Goal: Task Accomplishment & Management: Manage account settings

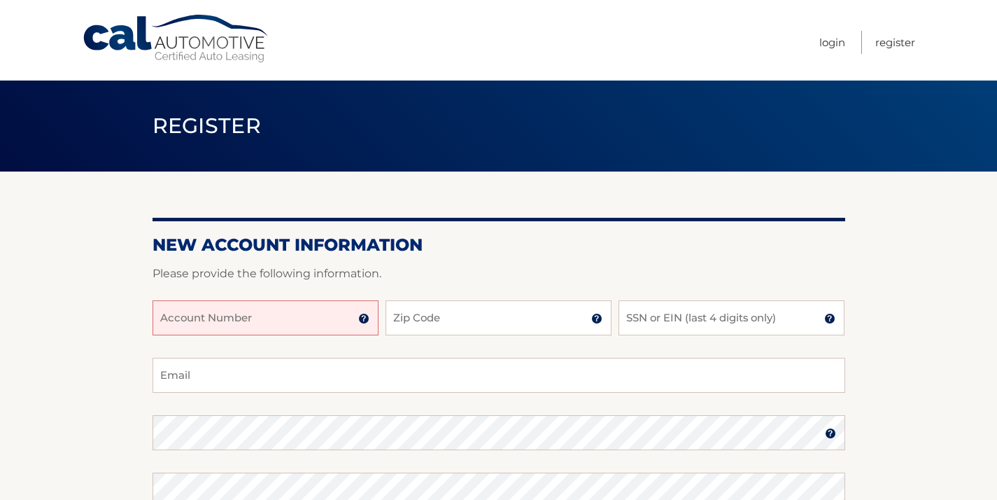
click at [161, 314] on input "Account Number" at bounding box center [266, 317] width 226 height 35
click at [365, 316] on img at bounding box center [363, 318] width 11 height 11
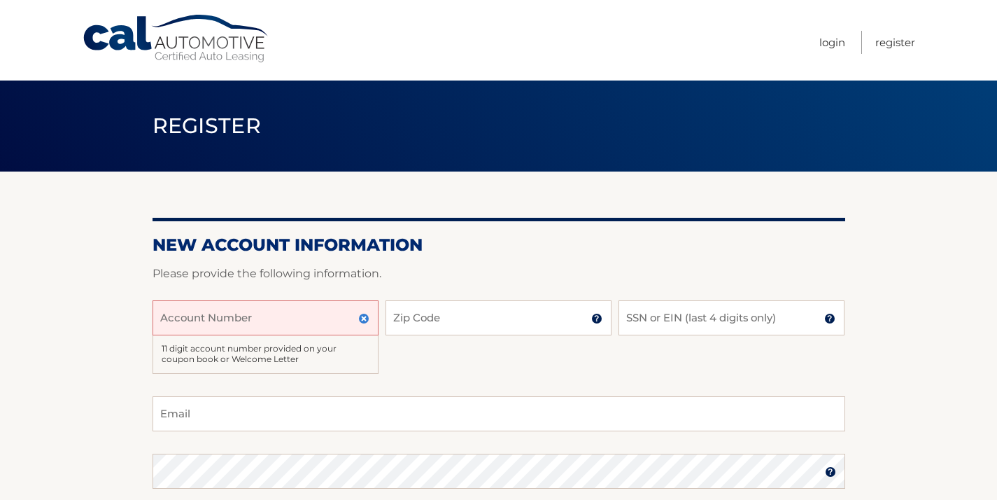
click at [367, 318] on img at bounding box center [363, 318] width 11 height 11
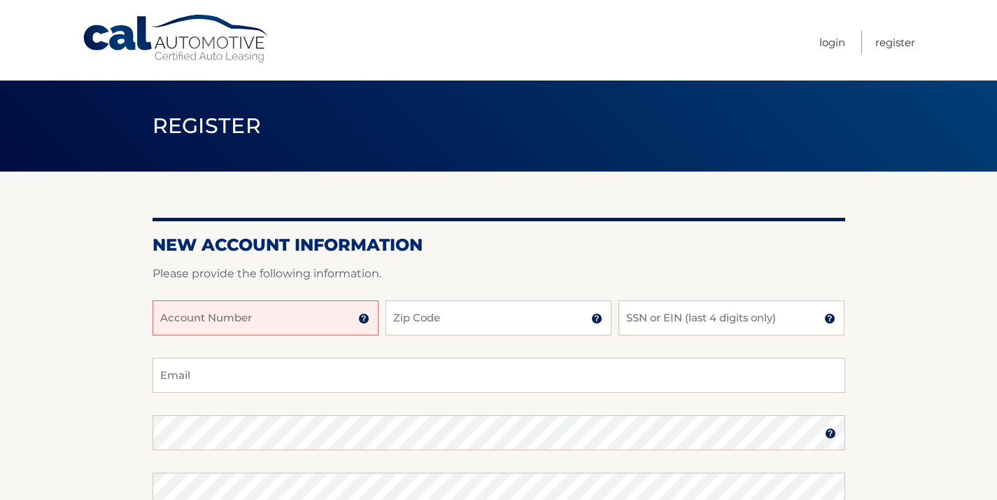
click at [161, 318] on input "Account Number" at bounding box center [266, 317] width 226 height 35
type input "44455999102"
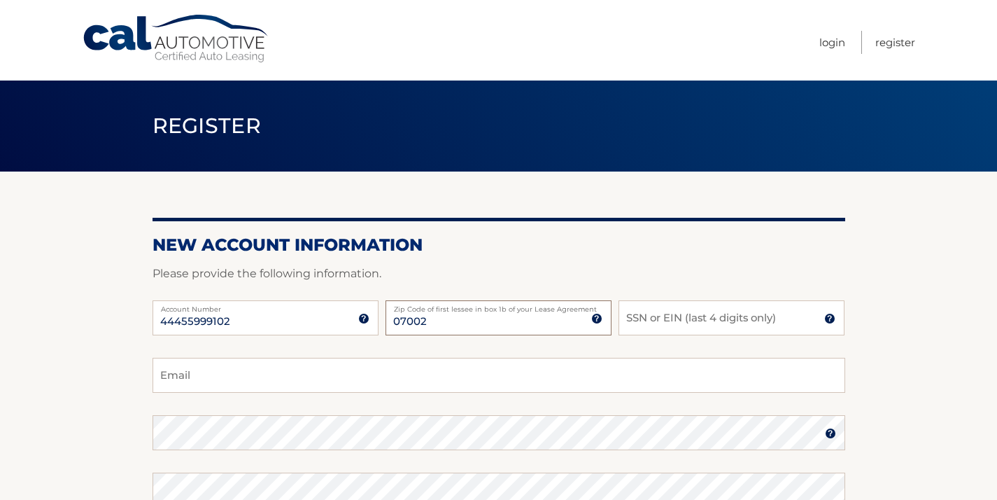
type input "07002"
click at [831, 320] on img at bounding box center [829, 318] width 11 height 11
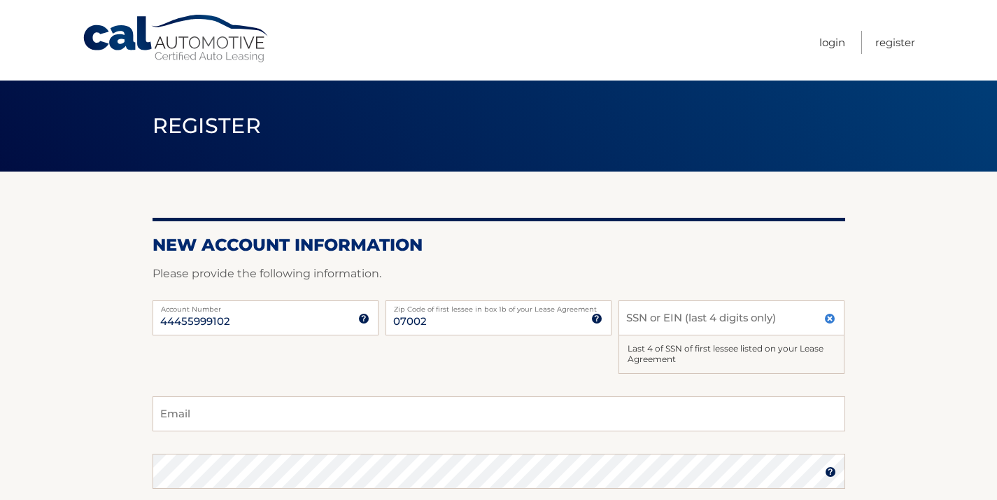
click at [830, 317] on img at bounding box center [829, 318] width 11 height 11
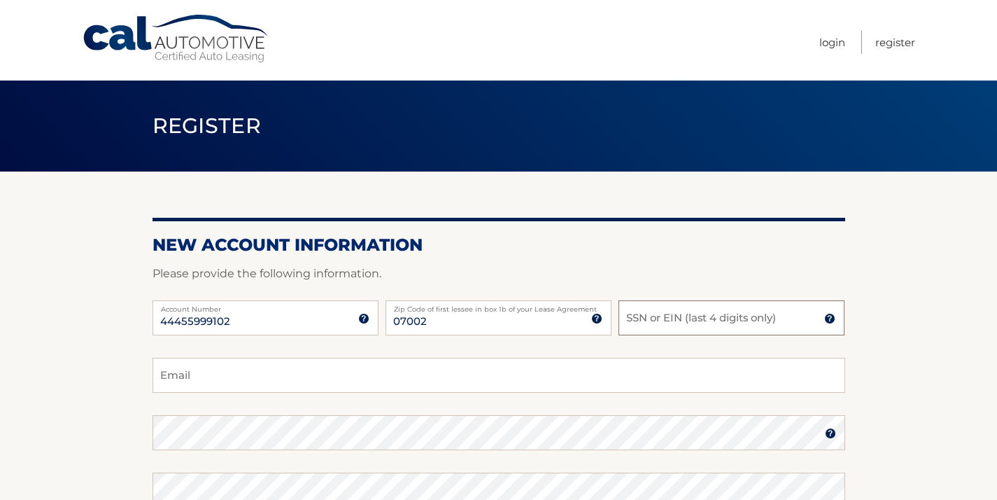
click at [625, 316] on input "SSN or EIN (last 4 digits only)" at bounding box center [731, 317] width 226 height 35
type input "4937"
type input "gisgood77@gmail.com"
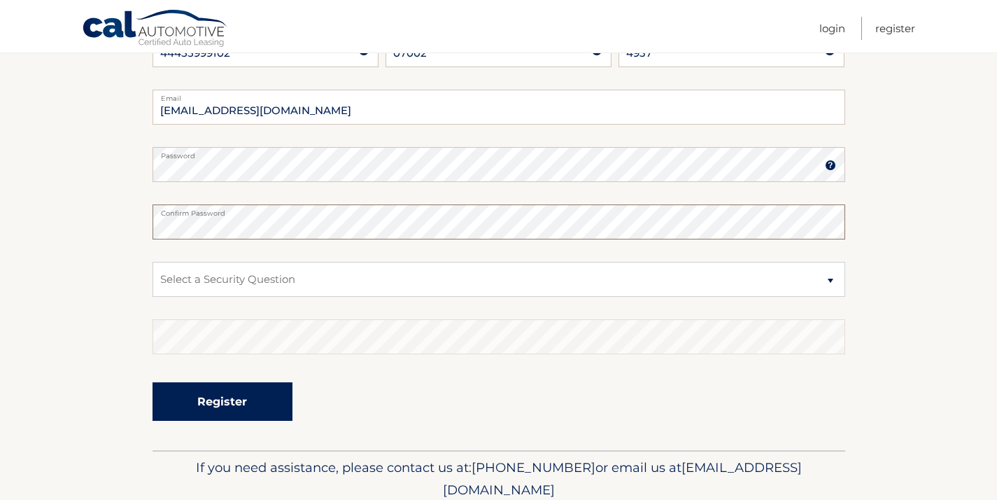
scroll to position [269, 0]
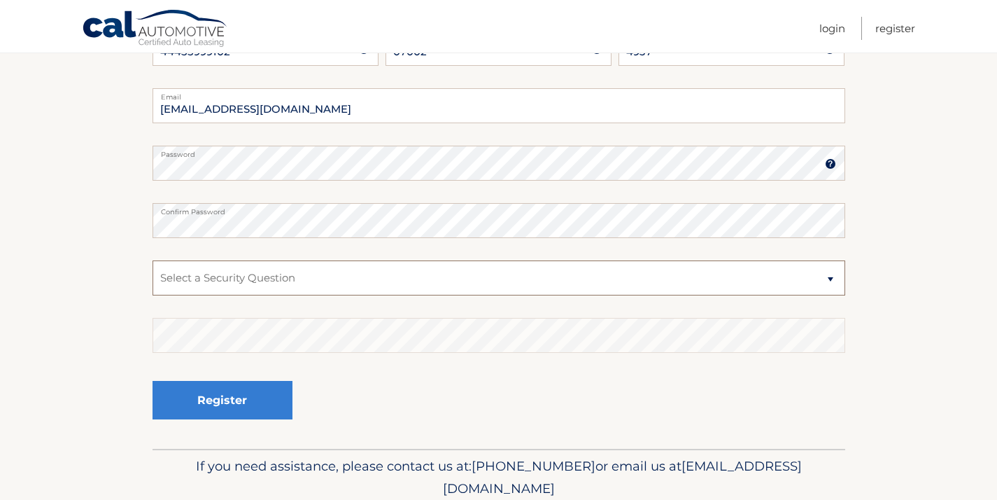
select select "4"
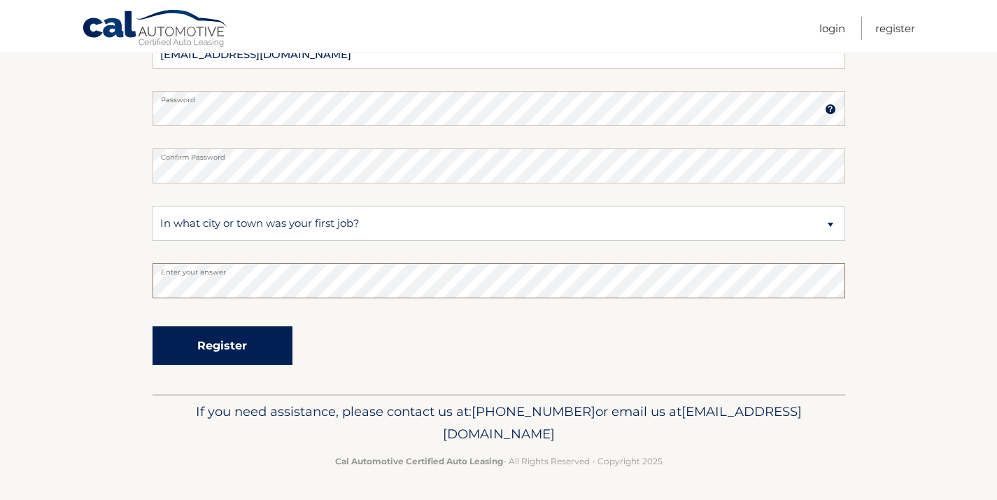
scroll to position [323, 0]
click at [257, 345] on button "Register" at bounding box center [223, 346] width 140 height 38
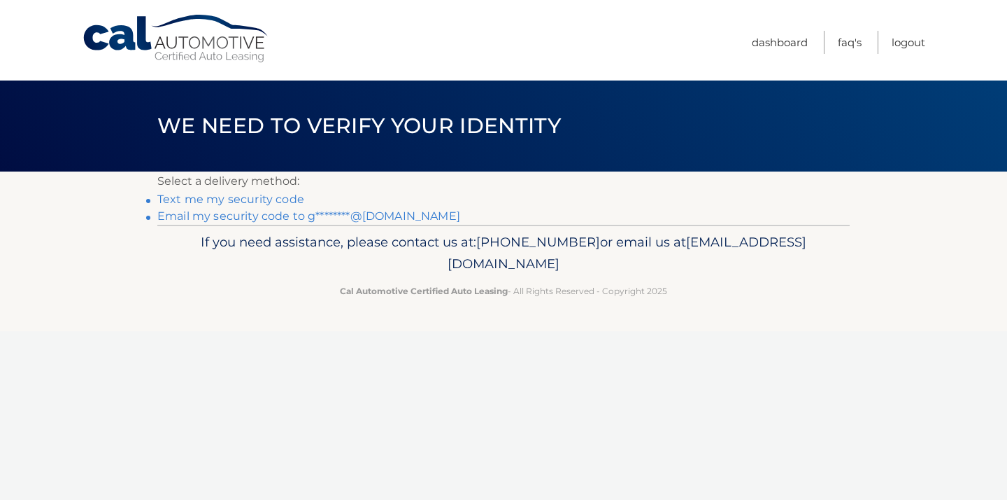
click at [293, 197] on link "Text me my security code" at bounding box center [230, 198] width 147 height 13
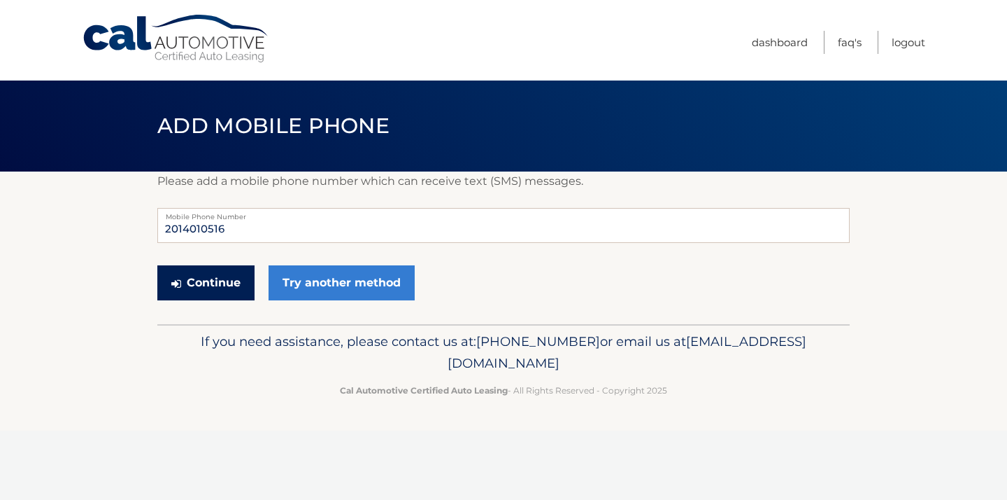
click at [233, 283] on button "Continue" at bounding box center [205, 282] width 97 height 35
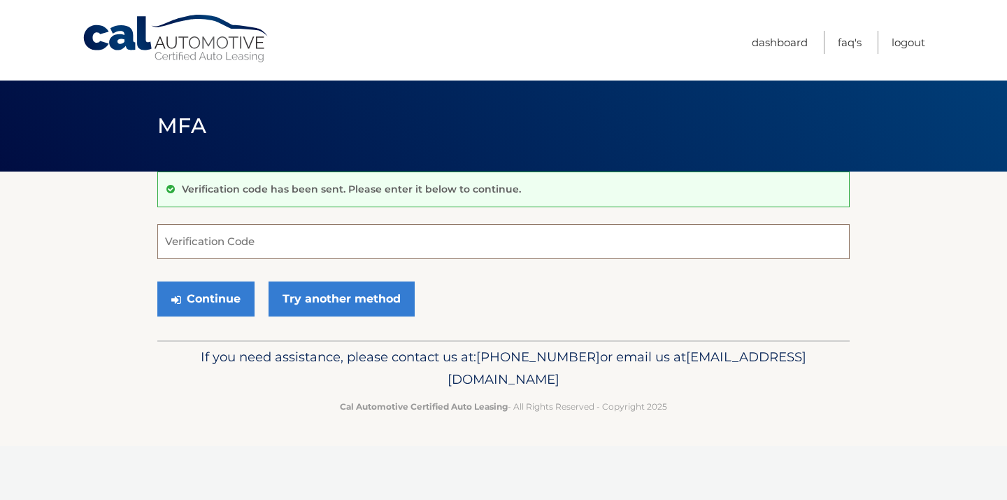
click at [177, 238] on input "Verification Code" at bounding box center [503, 241] width 693 height 35
type input "977143"
click at [225, 297] on button "Continue" at bounding box center [205, 298] width 97 height 35
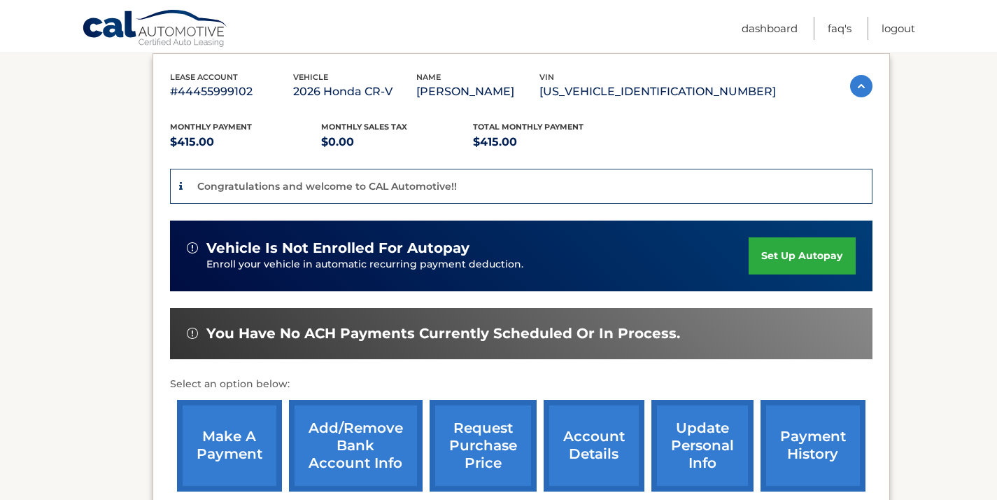
scroll to position [243, 0]
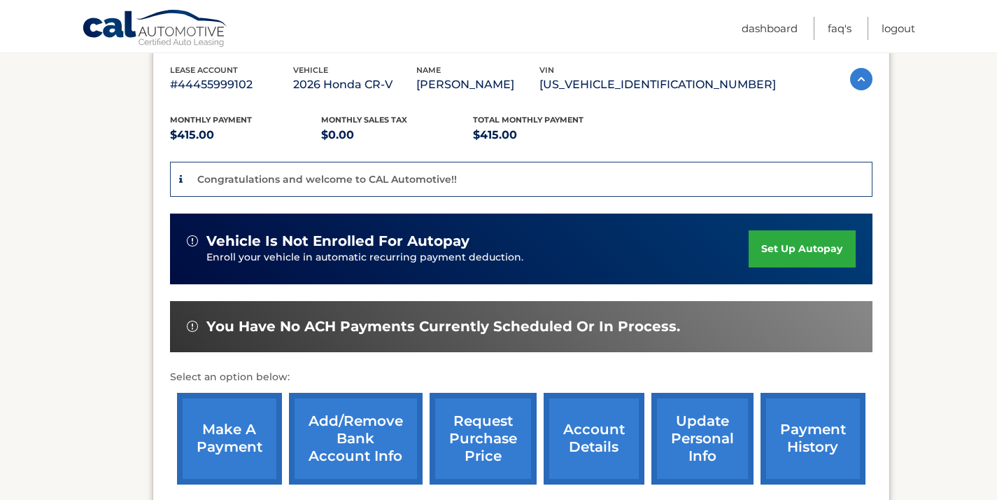
click at [805, 243] on link "set up autopay" at bounding box center [802, 248] width 106 height 37
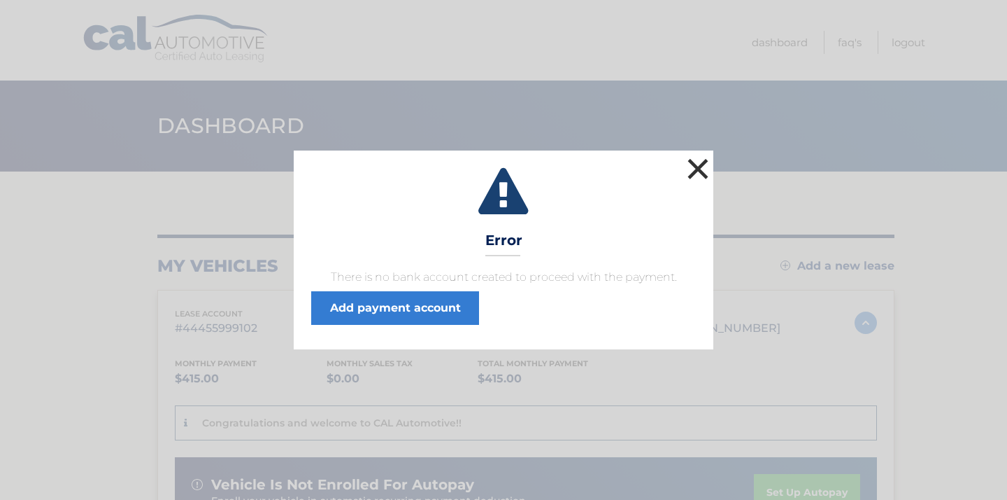
click at [702, 159] on button "×" at bounding box center [698, 169] width 28 height 28
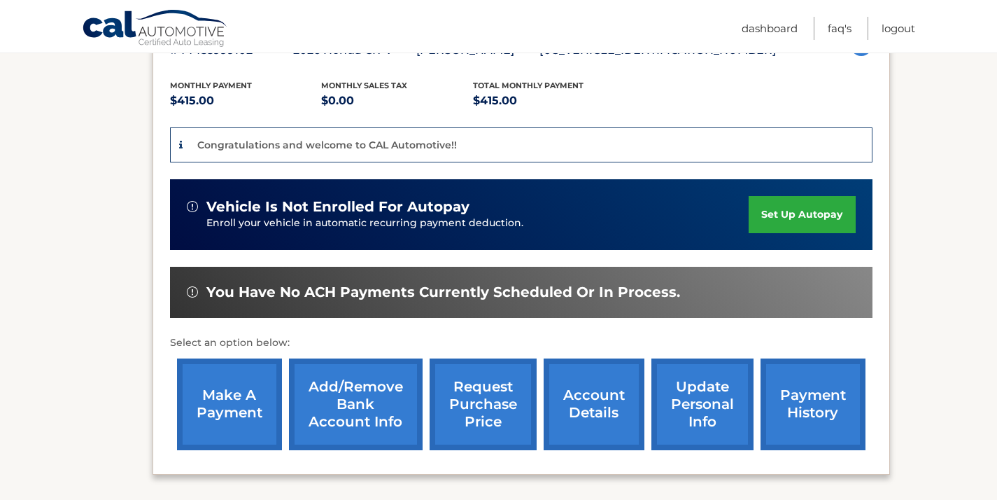
scroll to position [302, 0]
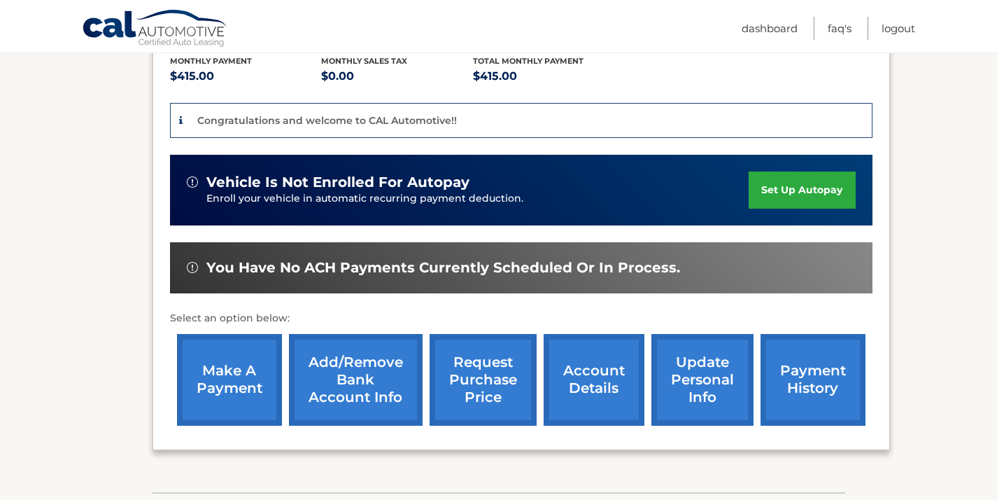
click at [787, 186] on link "set up autopay" at bounding box center [802, 189] width 106 height 37
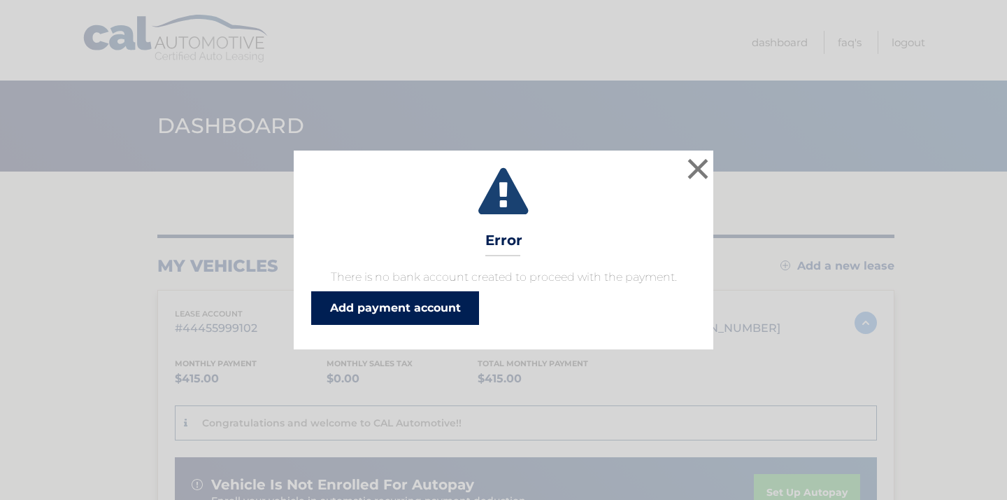
click at [441, 307] on link "Add payment account" at bounding box center [395, 308] width 168 height 34
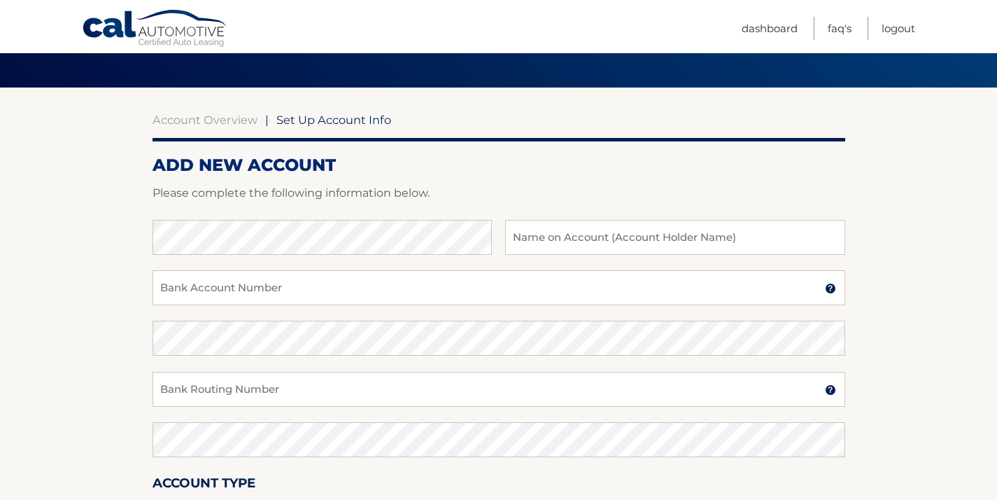
scroll to position [94, 0]
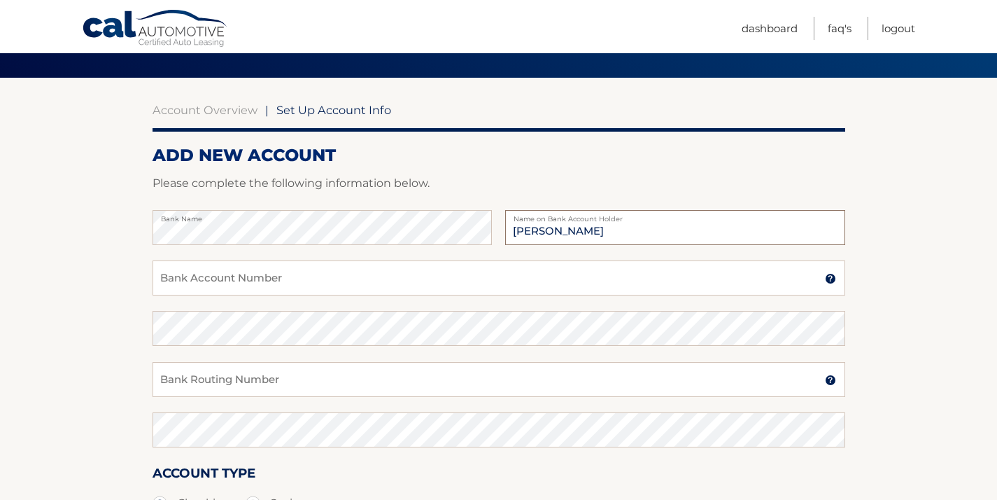
type input "[PERSON_NAME]"
click at [171, 274] on input "Bank Account Number" at bounding box center [499, 277] width 693 height 35
type input "5905002836"
click at [159, 376] on input "Bank Routing Number" at bounding box center [499, 379] width 693 height 35
type input "021200339"
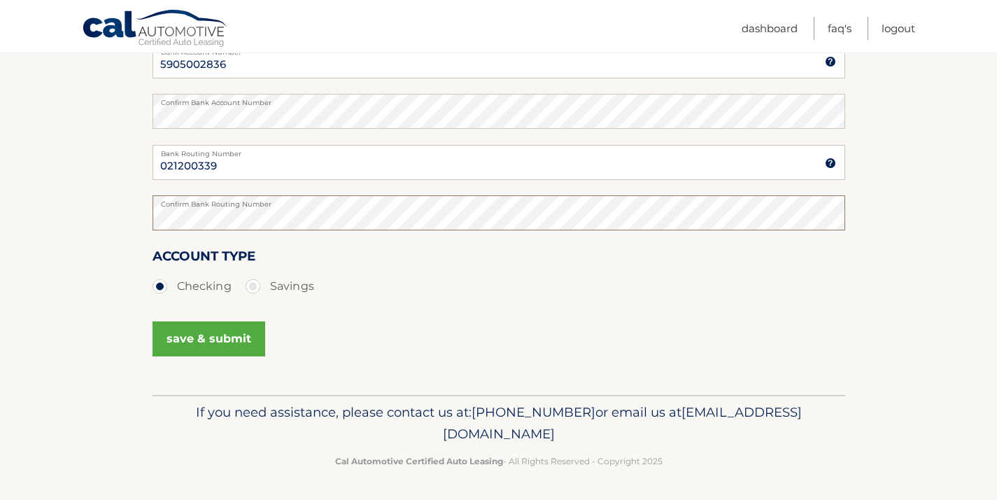
scroll to position [310, 0]
click at [218, 339] on button "save & submit" at bounding box center [209, 339] width 113 height 35
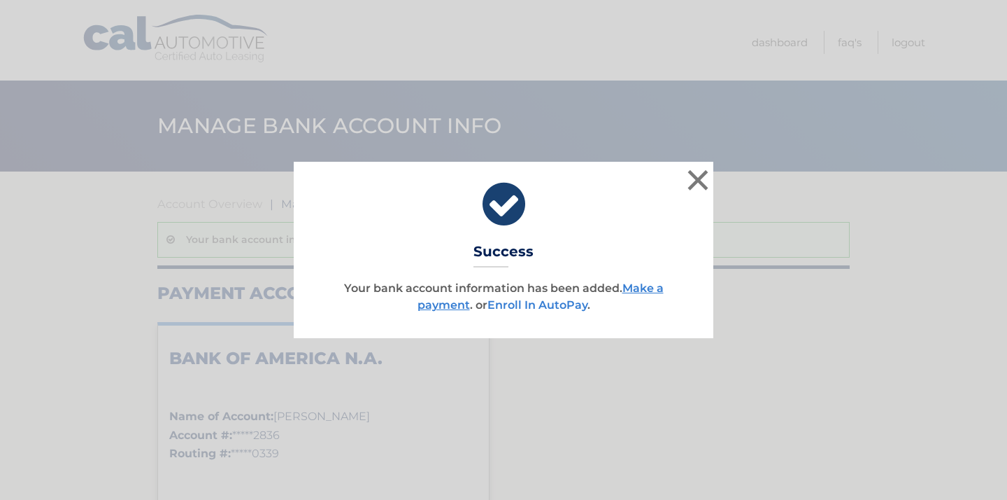
click at [531, 302] on link "Enroll In AutoPay" at bounding box center [538, 304] width 100 height 13
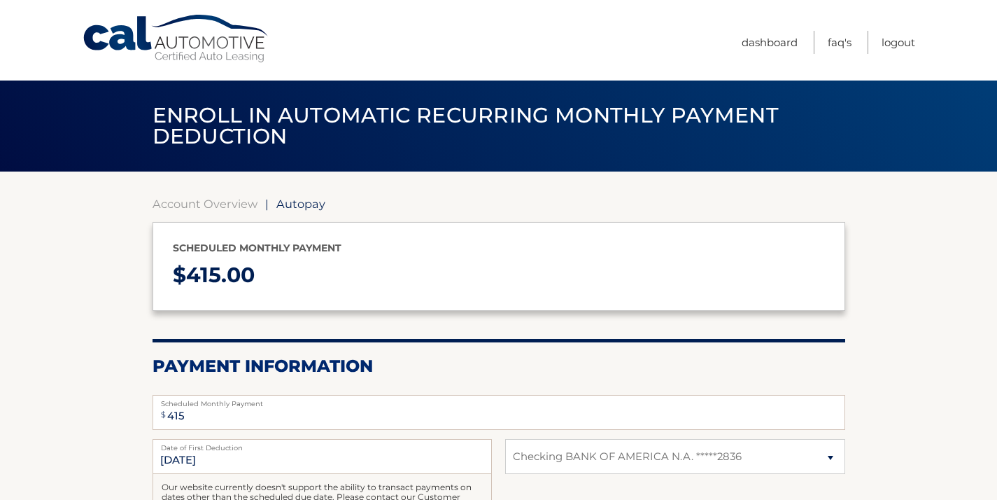
select select "YjEyMWIwY2QtOTc1YS00Yzk2LWI1NTItYTM4ZjBkNTNkN2Fk"
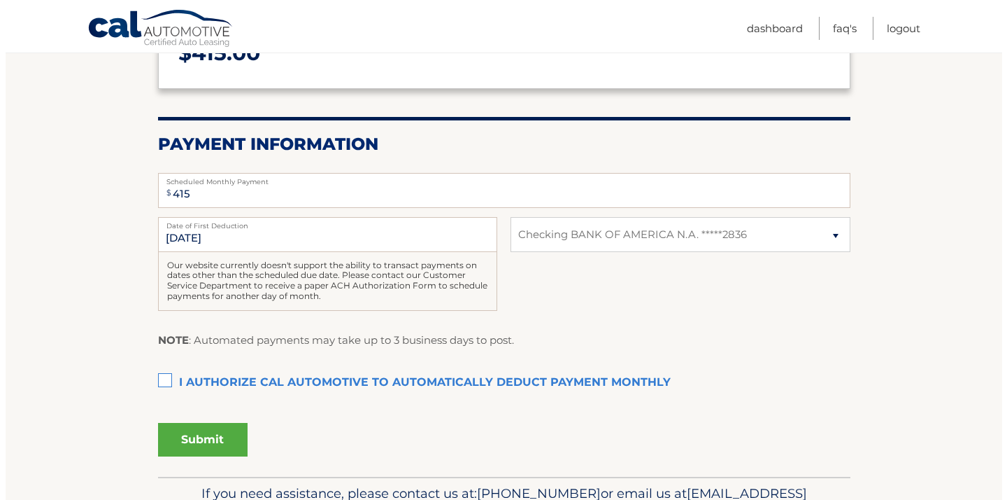
scroll to position [300, 0]
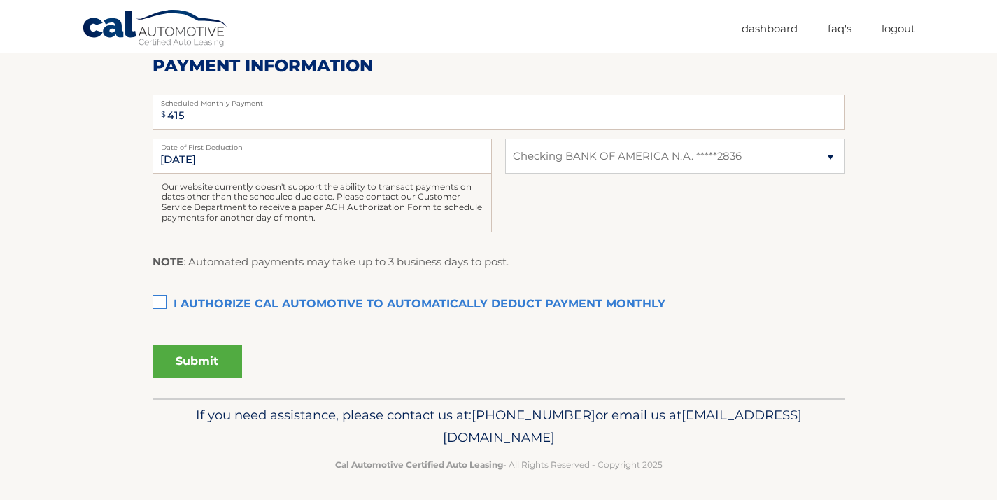
click at [162, 297] on label "I authorize cal automotive to automatically deduct payment monthly This checkbo…" at bounding box center [499, 304] width 693 height 28
click at [0, 0] on input "I authorize cal automotive to automatically deduct payment monthly This checkbo…" at bounding box center [0, 0] width 0 height 0
click at [217, 355] on button "Submit" at bounding box center [198, 361] width 90 height 34
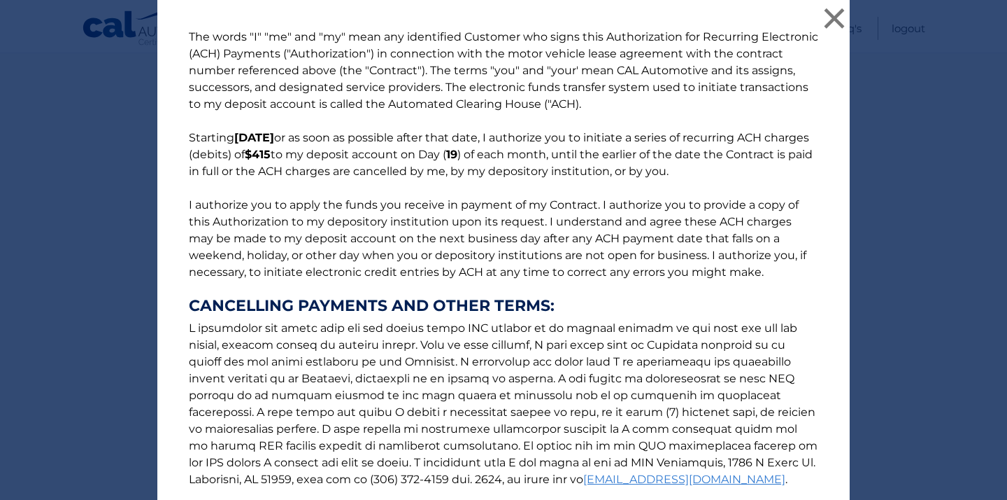
click at [560, 206] on p "The words "I" "me" and "my" mean any identified Customer who signs this Authori…" at bounding box center [504, 283] width 658 height 509
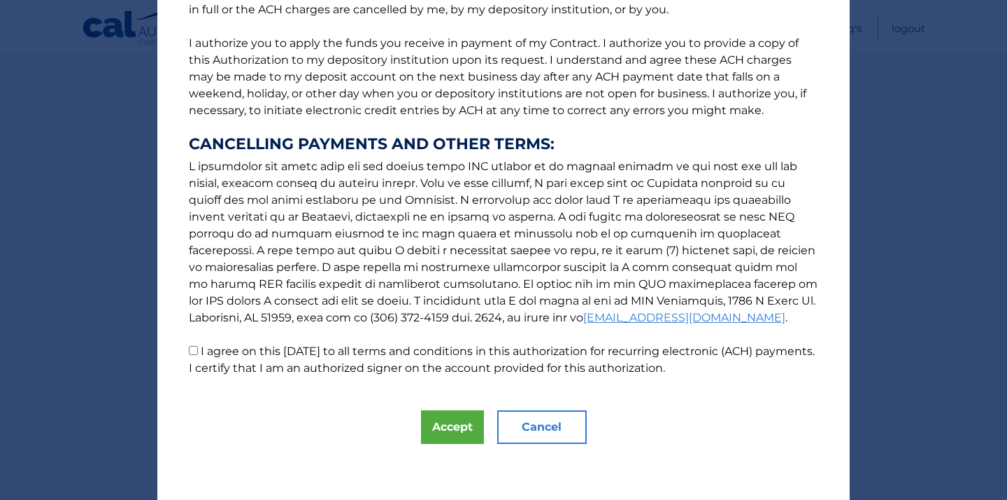
scroll to position [162, 0]
click at [560, 206] on p "The words "I" "me" and "my" mean any identified Customer who signs this Authori…" at bounding box center [504, 121] width 658 height 509
click at [441, 430] on button "Accept" at bounding box center [452, 427] width 63 height 34
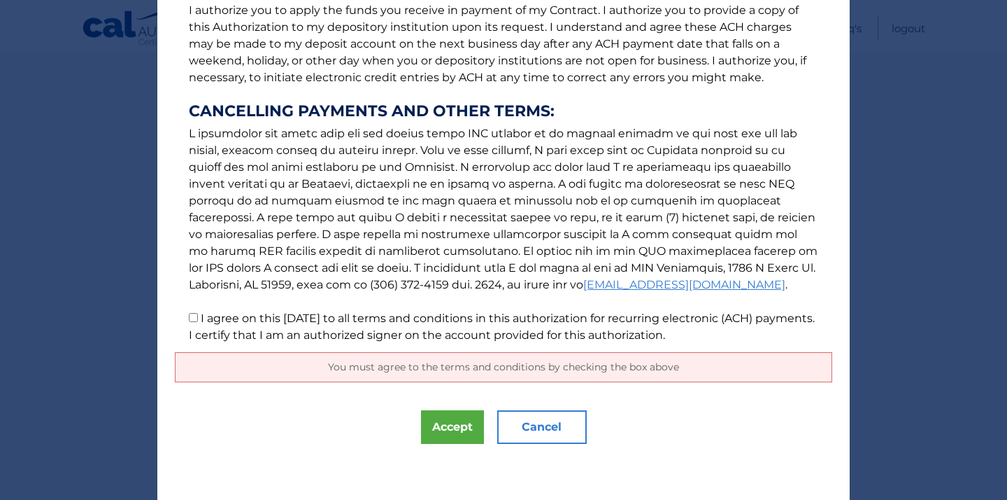
scroll to position [195, 0]
click at [189, 319] on input "I agree on this 09/07/2025 to all terms and conditions in this authorization fo…" at bounding box center [193, 317] width 9 height 9
checkbox input "true"
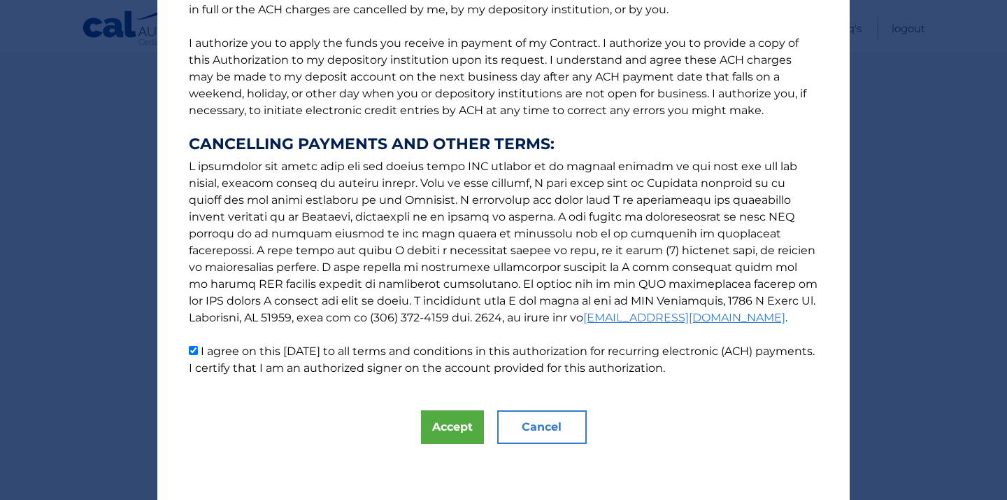
scroll to position [162, 0]
click at [457, 423] on button "Accept" at bounding box center [452, 427] width 63 height 34
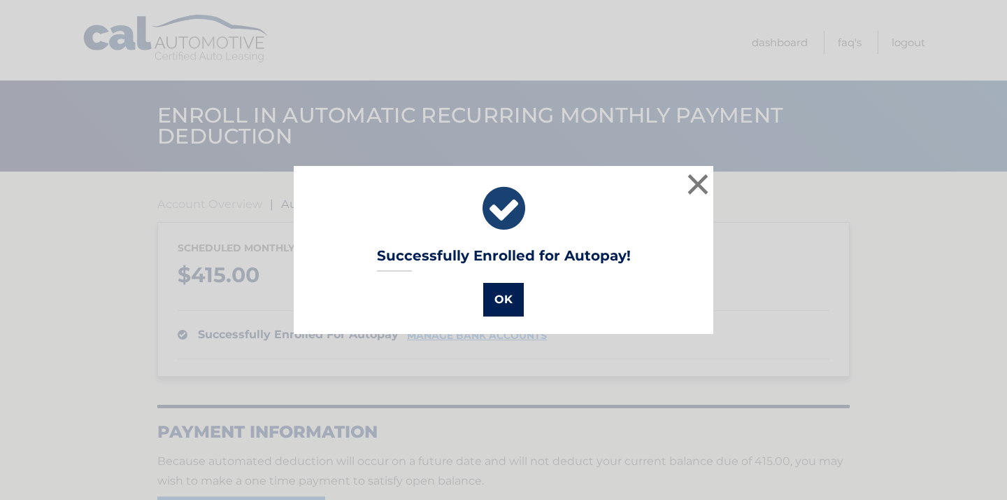
click at [506, 297] on button "OK" at bounding box center [503, 300] width 41 height 34
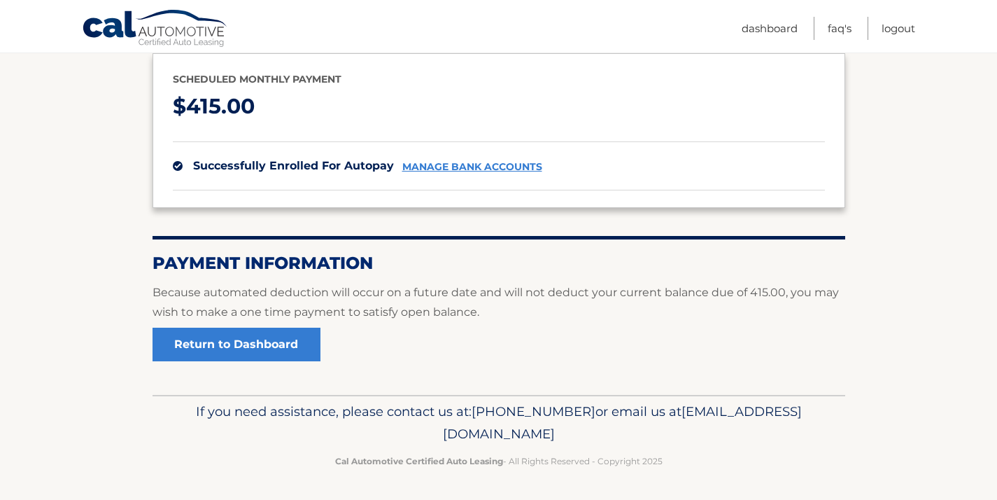
scroll to position [167, 0]
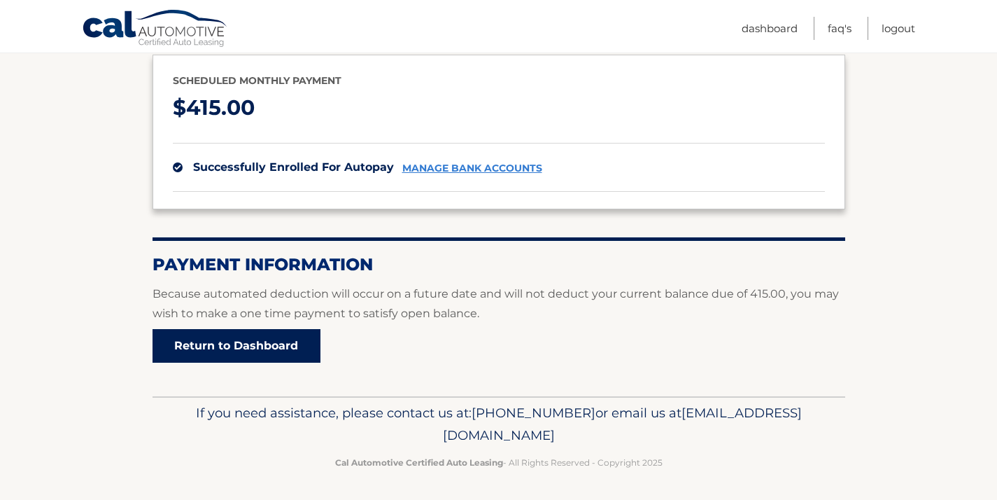
click at [288, 344] on link "Return to Dashboard" at bounding box center [237, 346] width 168 height 34
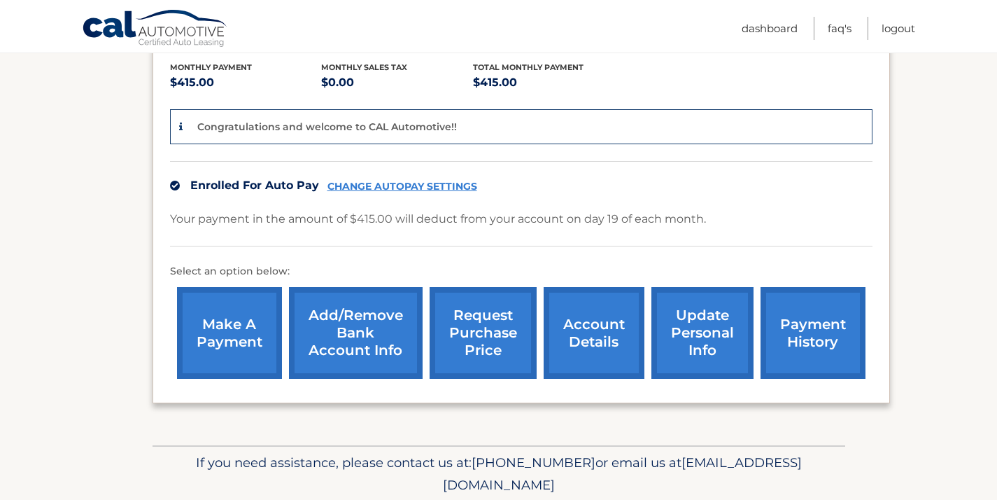
scroll to position [298, 0]
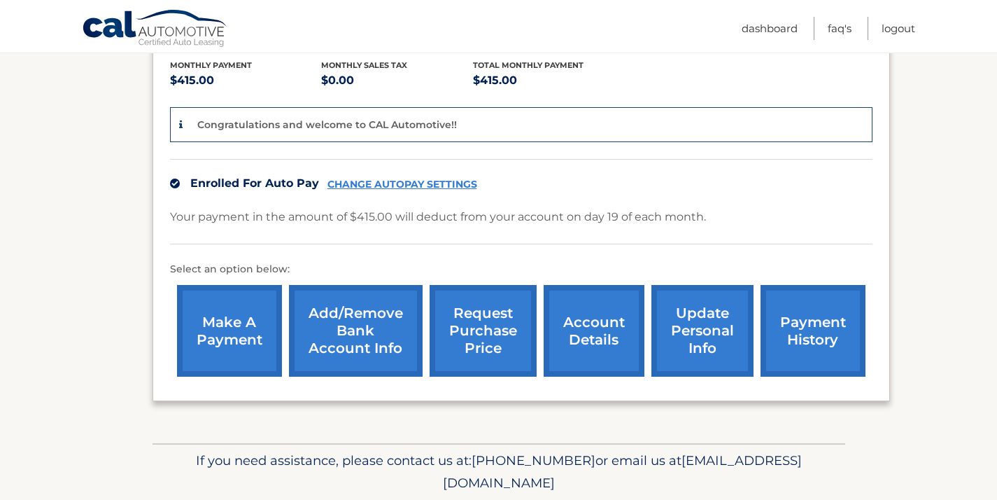
click at [239, 329] on link "make a payment" at bounding box center [229, 331] width 105 height 92
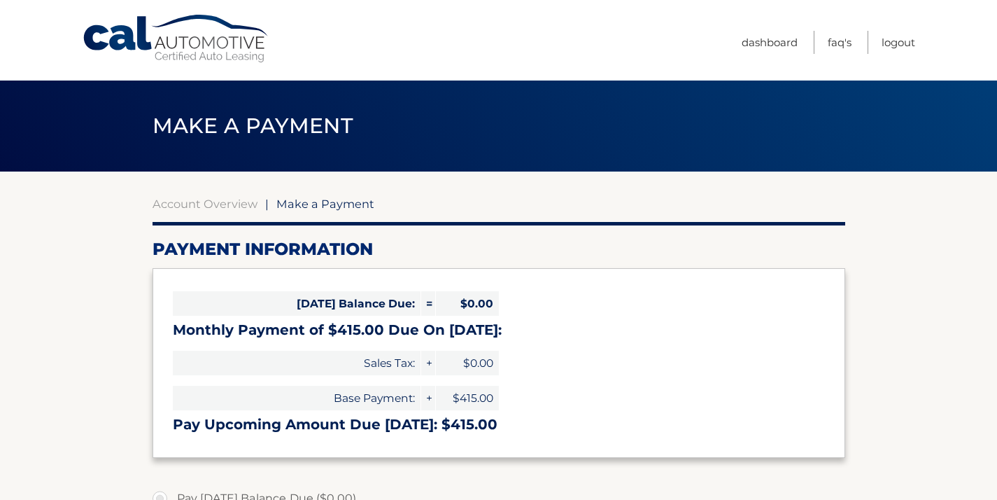
select select "YjEyMWIwY2QtOTc1YS00Yzk2LWI1NTItYTM4ZjBkNTNkN2Fk"
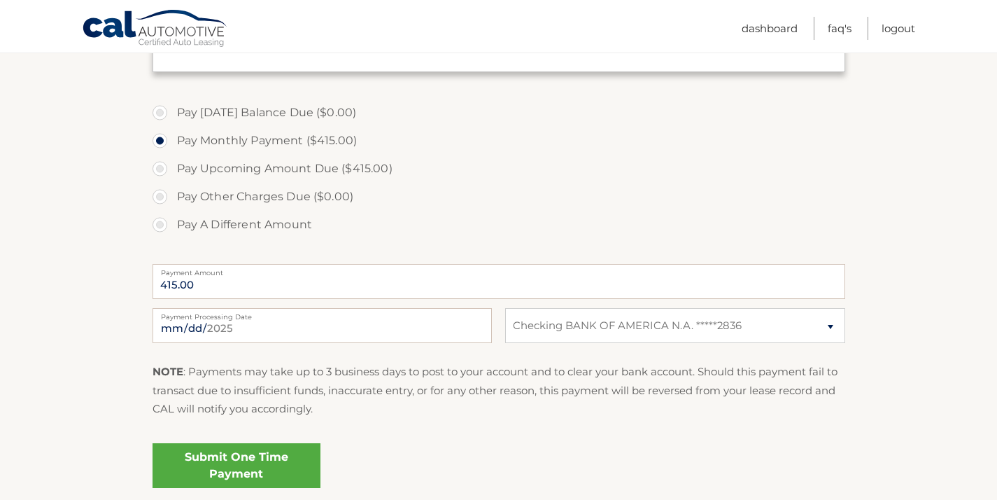
scroll to position [383, 0]
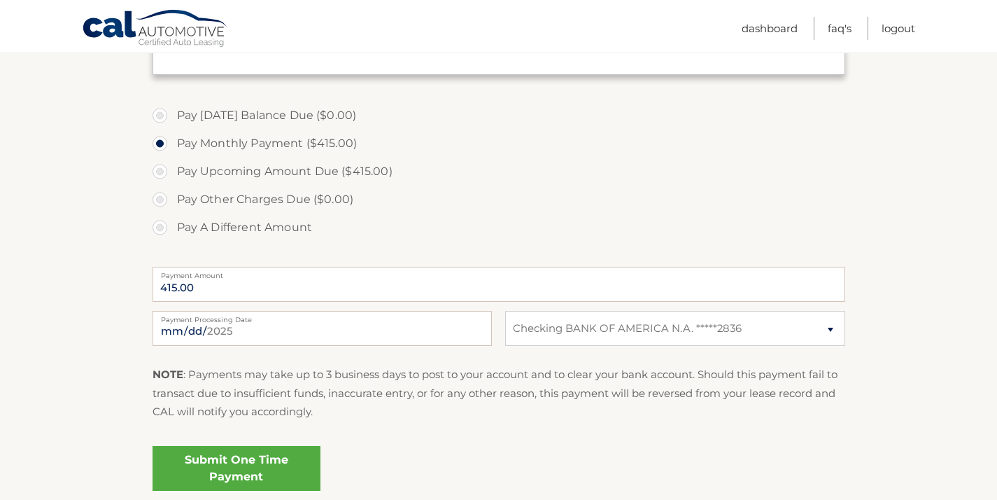
click at [162, 170] on label "Pay Upcoming Amount Due ($415.00)" at bounding box center [499, 171] width 693 height 28
click at [162, 170] on input "Pay Upcoming Amount Due ($415.00)" at bounding box center [165, 168] width 14 height 22
radio input "true"
click at [161, 141] on label "Pay Monthly Payment ($415.00)" at bounding box center [499, 143] width 693 height 28
click at [161, 141] on input "Pay Monthly Payment ($415.00)" at bounding box center [165, 140] width 14 height 22
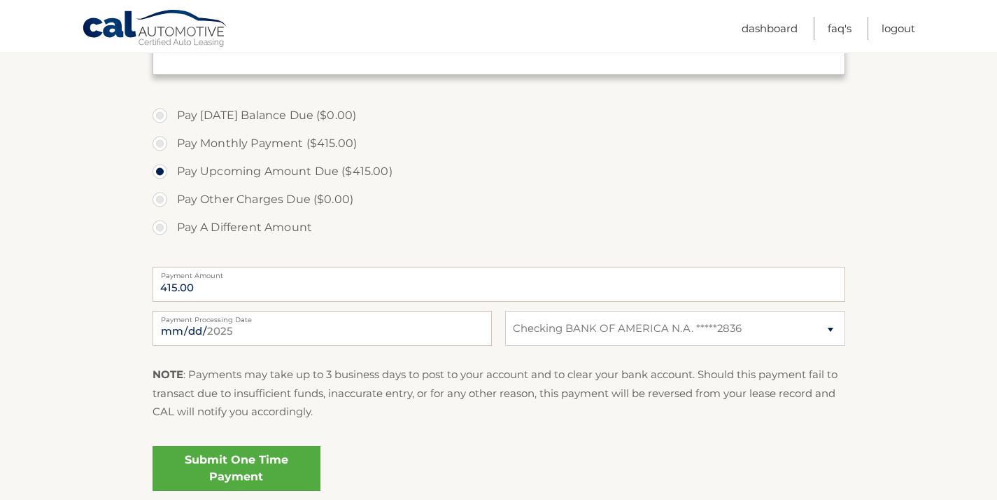
radio input "true"
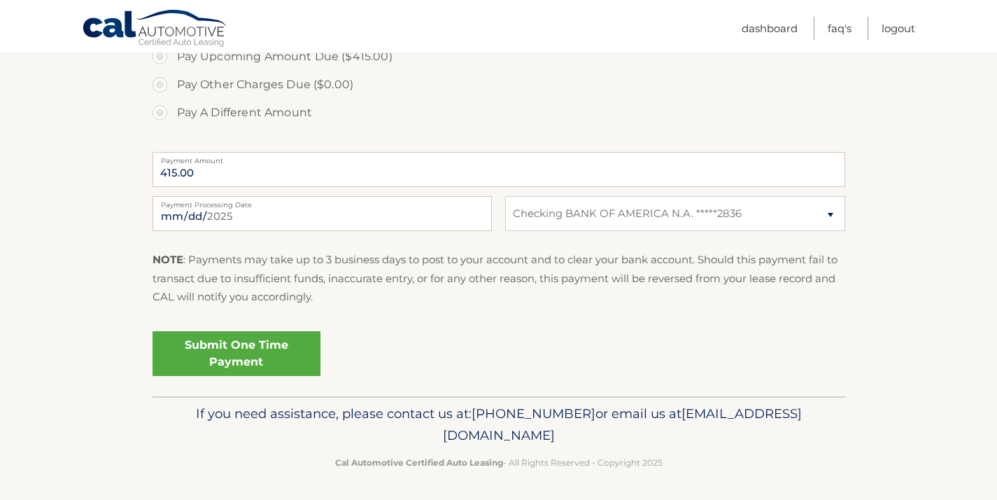
scroll to position [497, 0]
click at [247, 349] on link "Submit One Time Payment" at bounding box center [237, 354] width 168 height 45
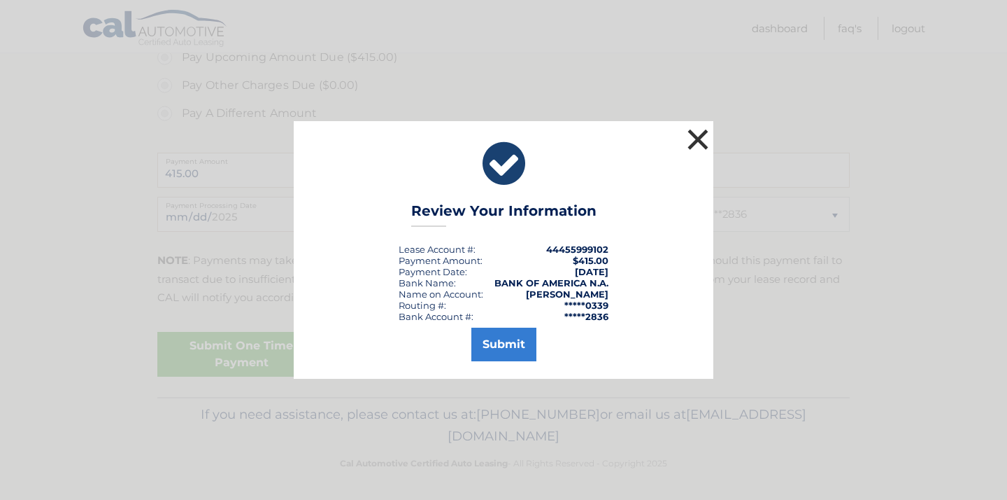
click at [696, 138] on button "×" at bounding box center [698, 139] width 28 height 28
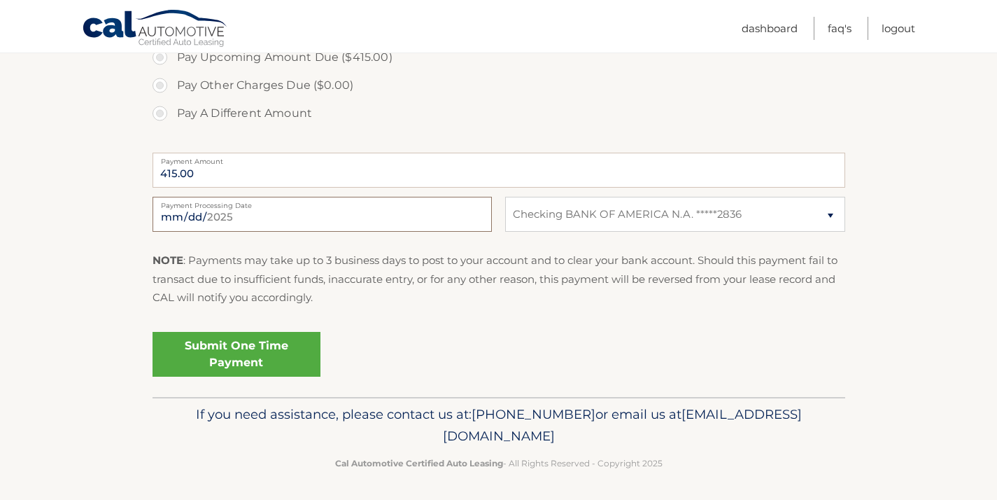
click at [253, 223] on input "2025-09-07" at bounding box center [322, 214] width 339 height 35
type input "2025-09-19"
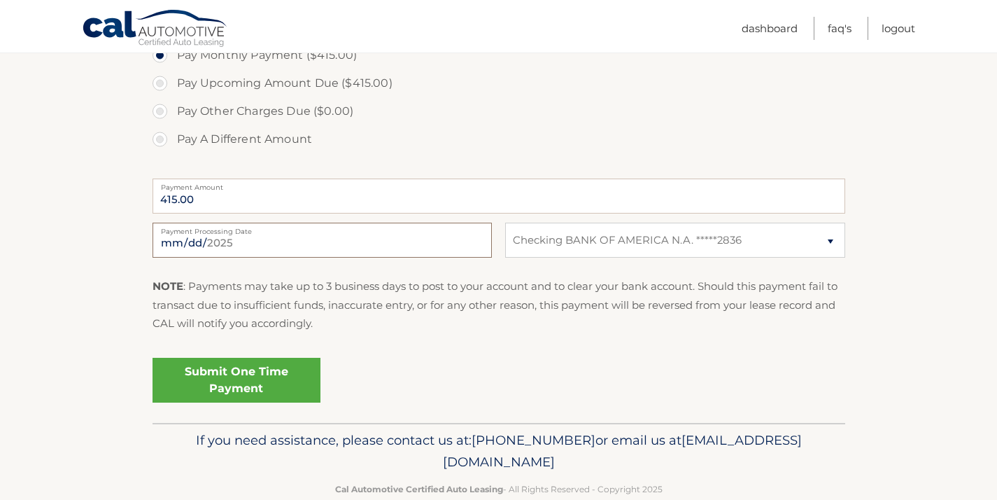
scroll to position [472, 0]
click at [351, 329] on p "NOTE : Payments may take up to 3 business days to post to your account and to c…" at bounding box center [499, 303] width 693 height 55
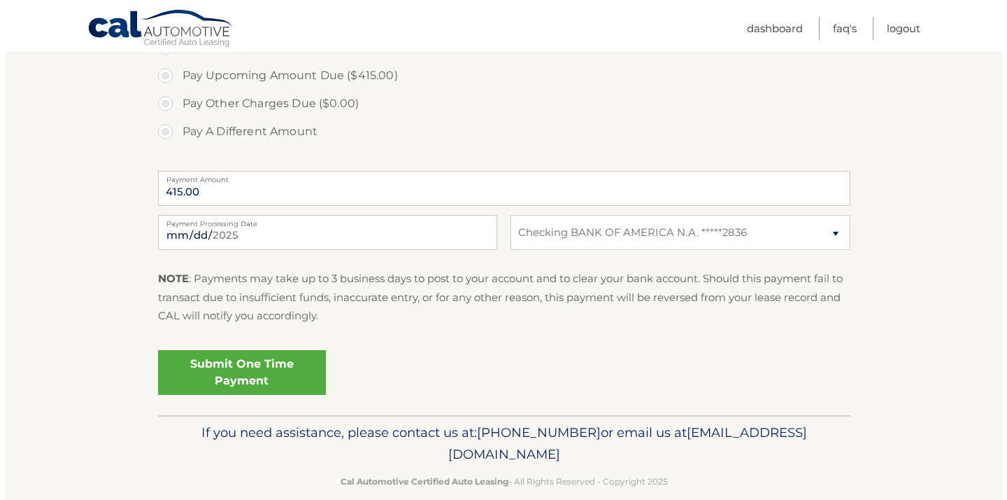
scroll to position [483, 0]
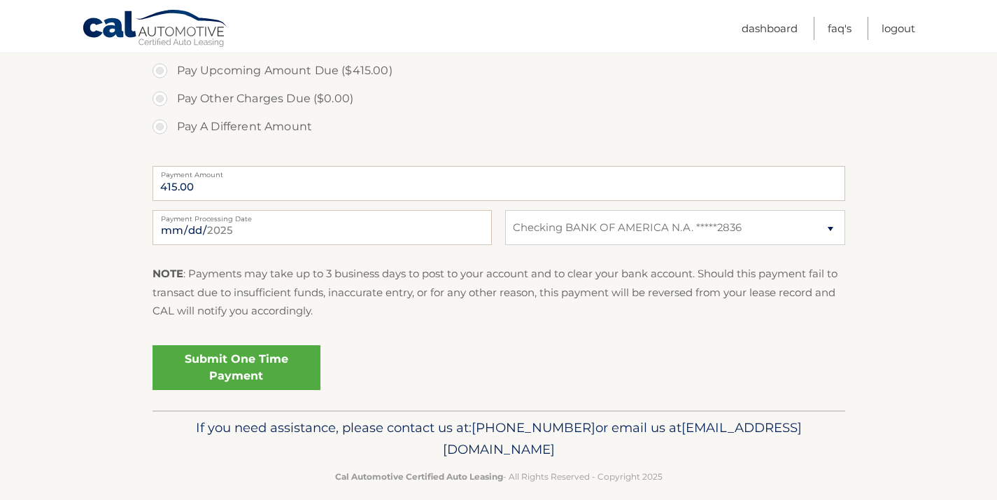
click at [244, 364] on link "Submit One Time Payment" at bounding box center [237, 367] width 168 height 45
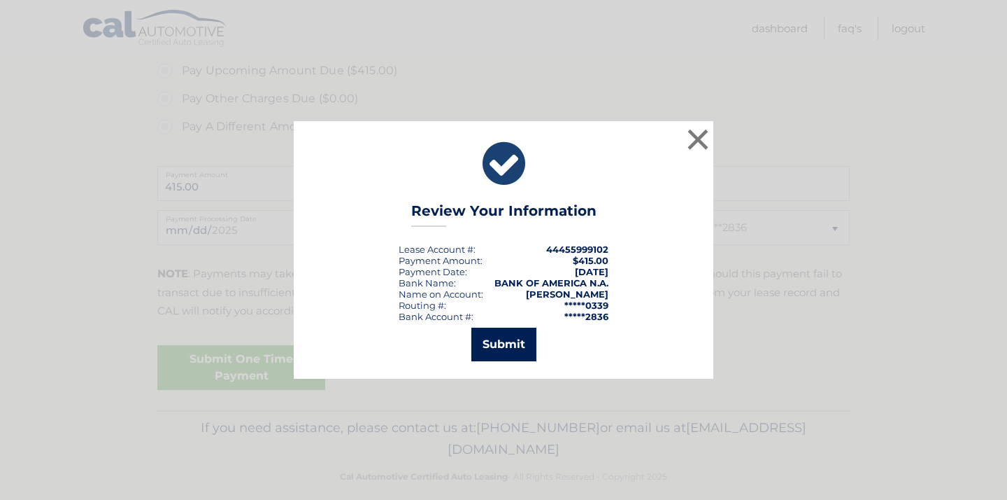
click at [504, 344] on button "Submit" at bounding box center [504, 344] width 65 height 34
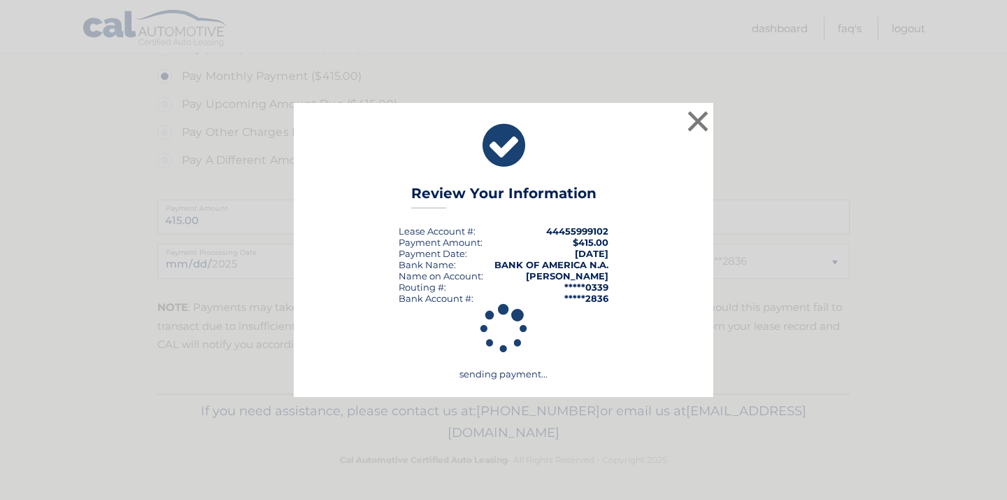
scroll to position [446, 0]
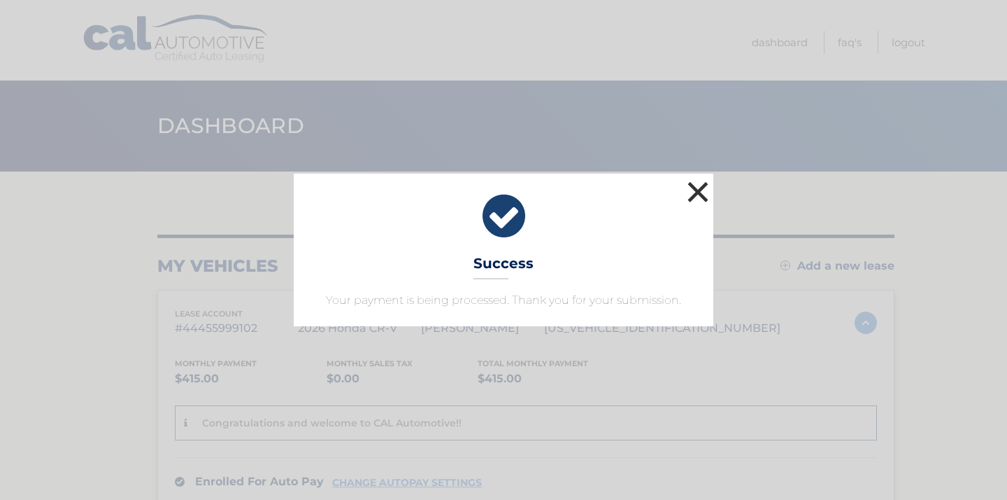
click at [701, 188] on button "×" at bounding box center [698, 192] width 28 height 28
